Goal: Task Accomplishment & Management: Use online tool/utility

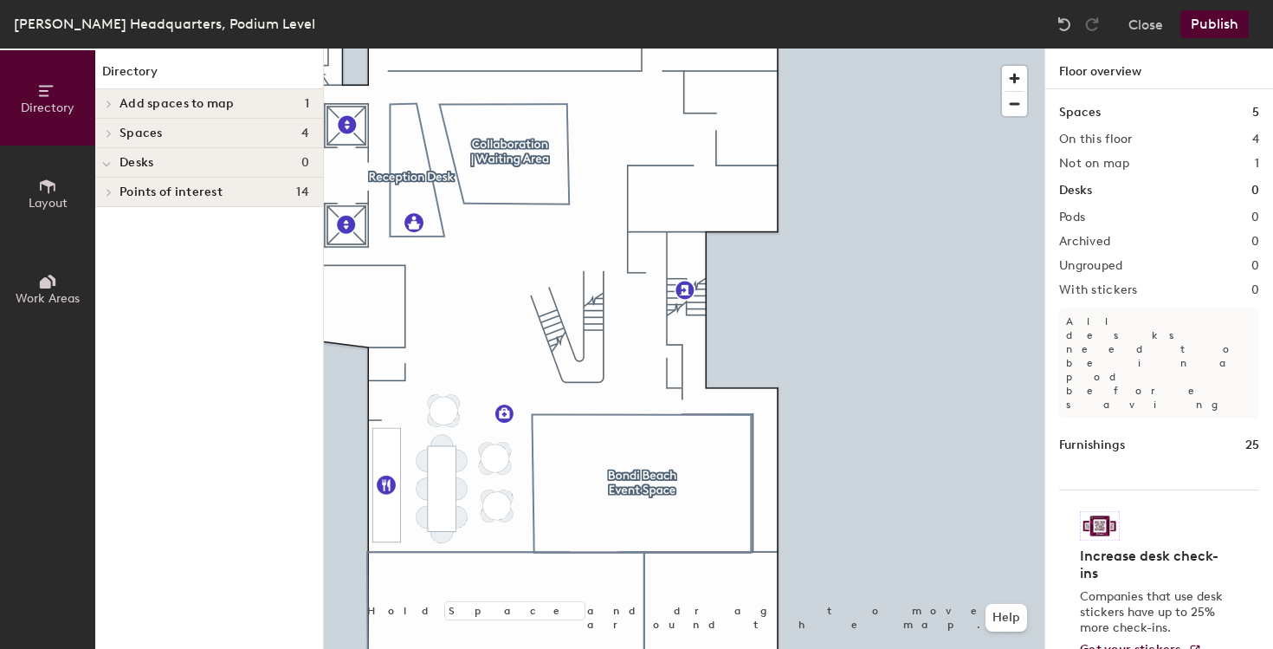
click at [1208, 27] on button "Publish" at bounding box center [1214, 24] width 68 height 28
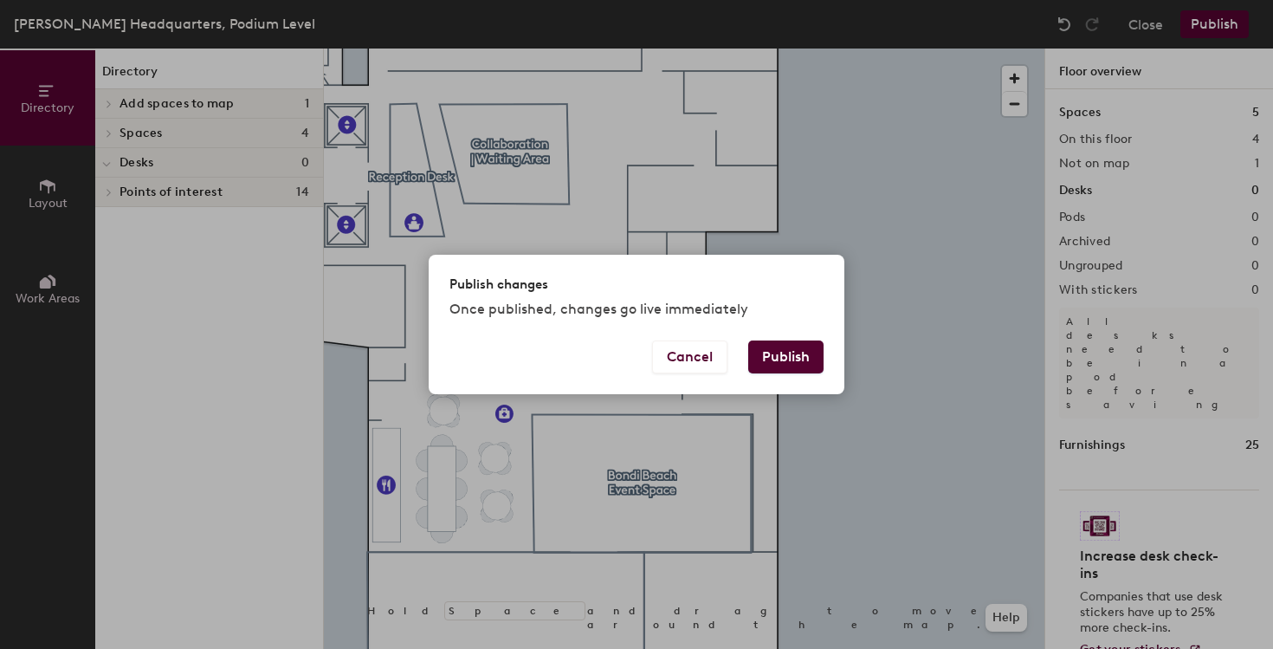
click at [791, 363] on button "Publish" at bounding box center [785, 356] width 75 height 33
